Goal: Task Accomplishment & Management: Manage account settings

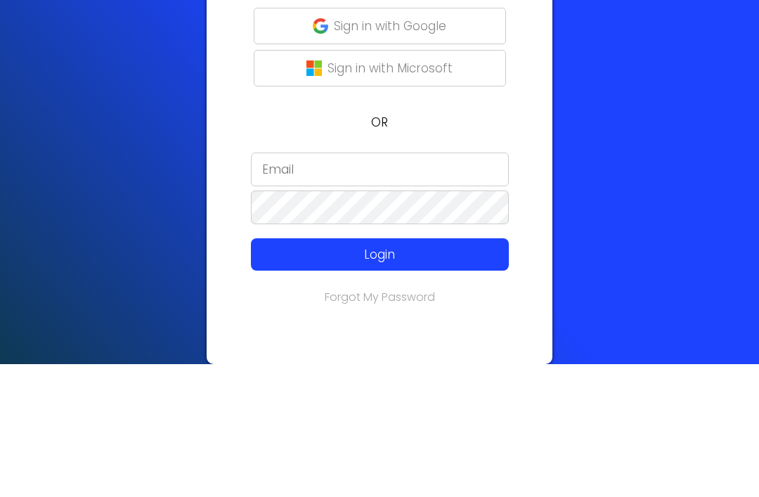
type input "[PERSON_NAME][EMAIL_ADDRESS][DOMAIN_NAME]"
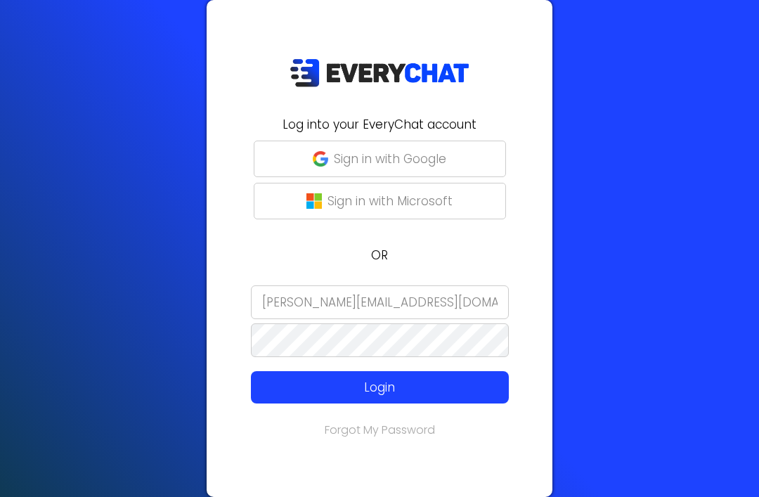
click at [477, 371] on button "Login" at bounding box center [380, 387] width 258 height 32
click at [424, 392] on p "Login" at bounding box center [380, 387] width 206 height 18
click at [421, 393] on p "Login" at bounding box center [380, 387] width 206 height 18
click at [481, 164] on button "Sign in with Google" at bounding box center [380, 158] width 252 height 37
type input "[PERSON_NAME][EMAIL_ADDRESS][DOMAIN_NAME]"
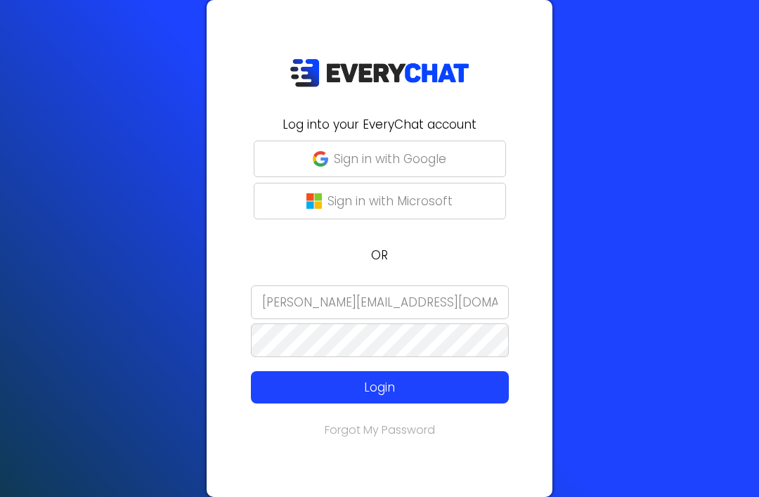
click at [443, 391] on p "Login" at bounding box center [380, 387] width 206 height 18
click at [455, 399] on button "Login" at bounding box center [380, 387] width 258 height 32
click at [462, 379] on p "Login" at bounding box center [380, 387] width 206 height 18
click at [469, 393] on p "Login" at bounding box center [380, 387] width 206 height 18
